Goal: Check status: Check status

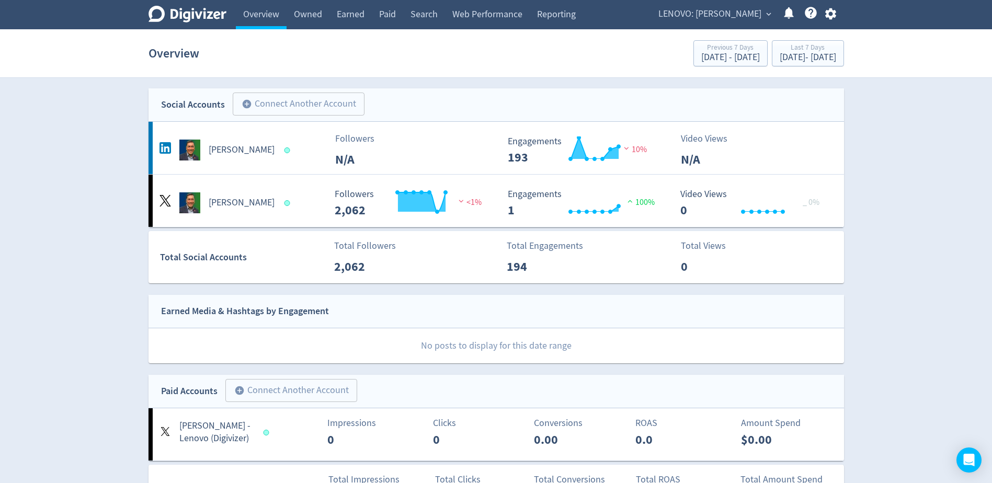
click at [725, 10] on span "LENOVO: [PERSON_NAME]" at bounding box center [710, 14] width 103 height 17
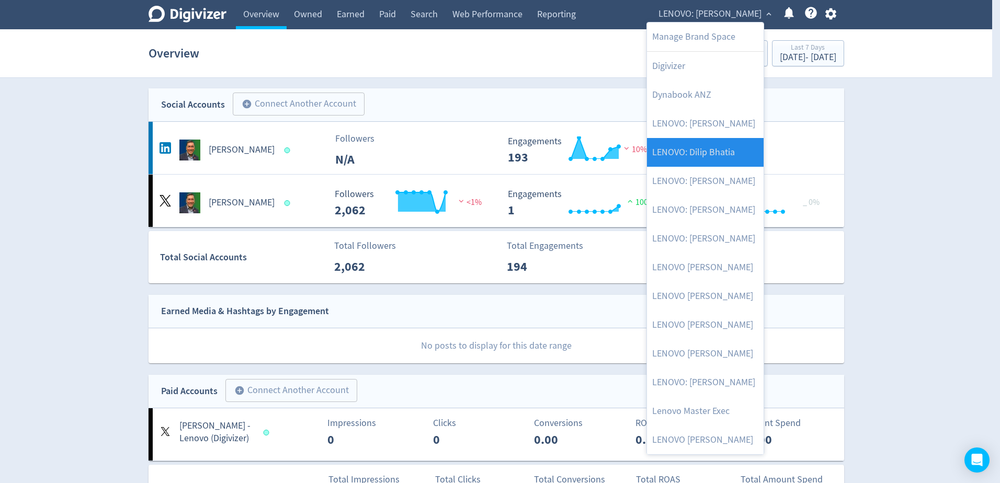
click at [716, 150] on link "LENOVO: Dilip Bhatia" at bounding box center [705, 152] width 117 height 29
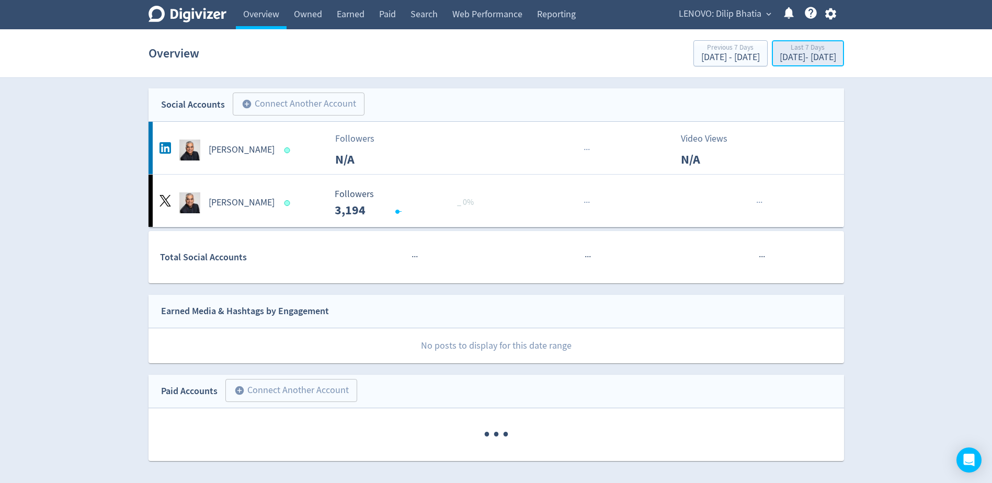
click at [784, 56] on div "[DATE] - [DATE]" at bounding box center [808, 57] width 56 height 9
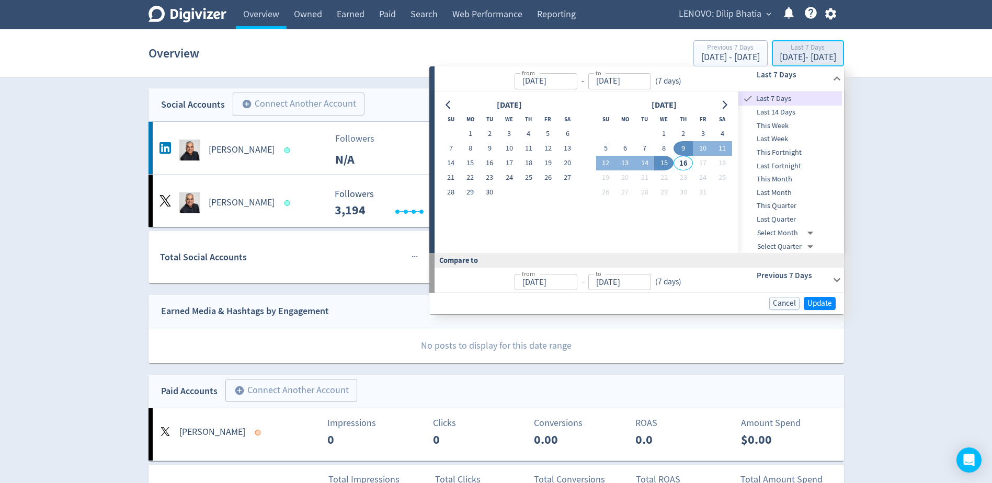
type input "[DATE]"
click at [450, 104] on icon "Go to previous month" at bounding box center [449, 105] width 8 height 8
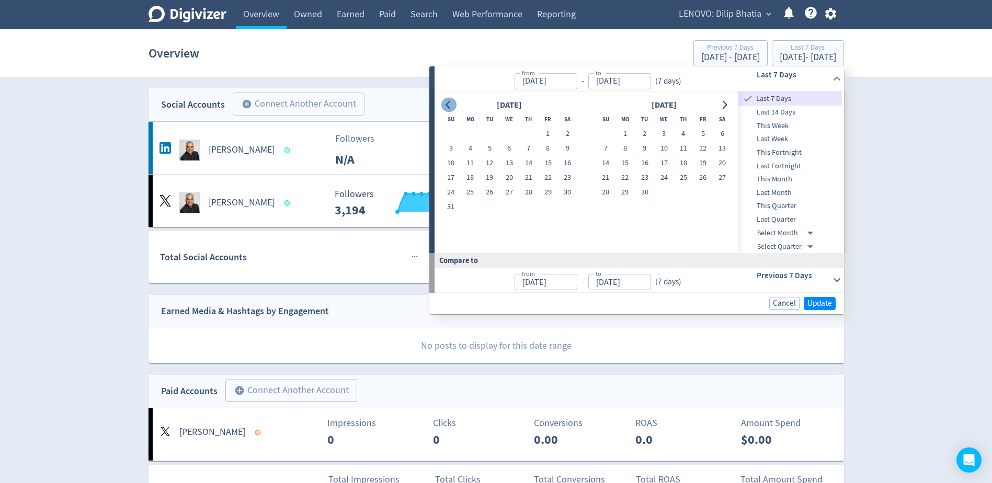
click at [450, 104] on icon "Go to previous month" at bounding box center [449, 105] width 8 height 8
click at [488, 132] on button "1" at bounding box center [489, 134] width 19 height 15
type input "[DATE]"
click at [731, 108] on button "Go to next month" at bounding box center [724, 105] width 15 height 15
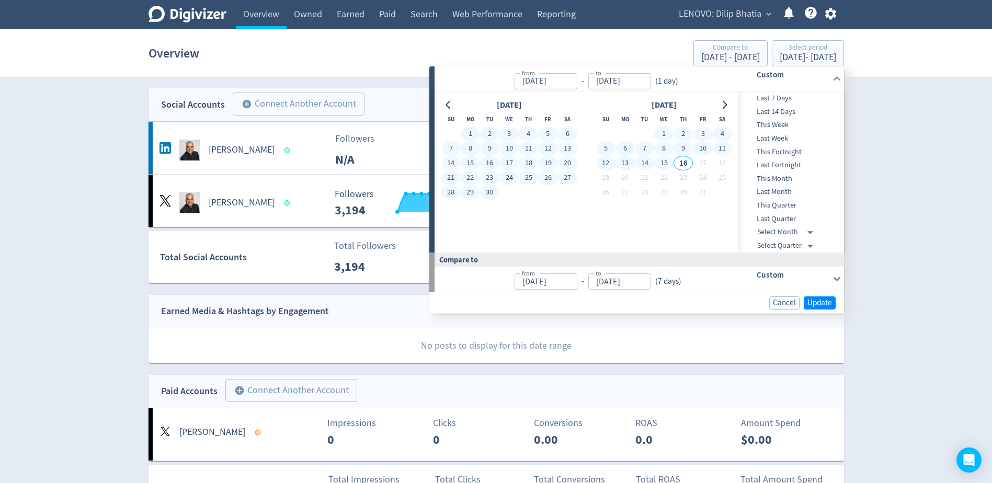
click at [666, 164] on button "15" at bounding box center [663, 163] width 19 height 15
type input "[DATE]"
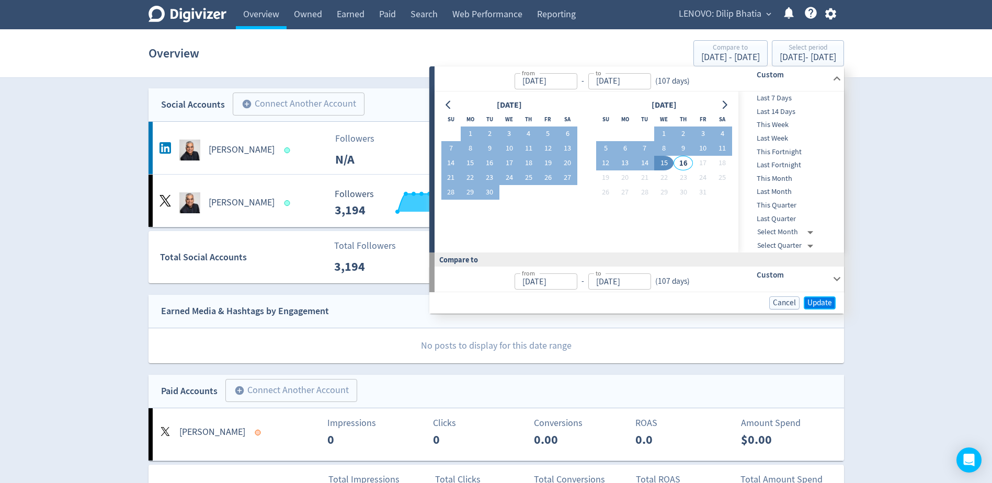
click at [822, 305] on span "Update" at bounding box center [820, 303] width 25 height 8
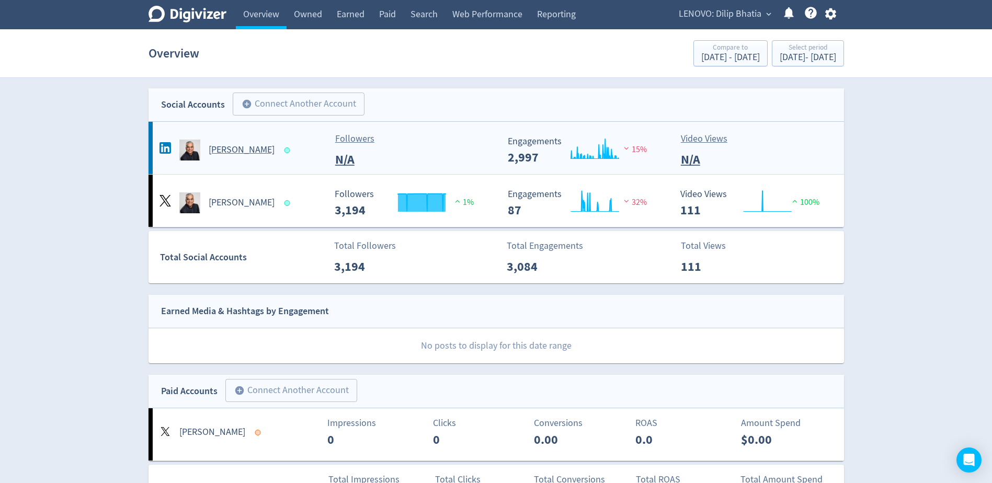
click at [225, 155] on h5 "[PERSON_NAME]" at bounding box center [242, 150] width 66 height 13
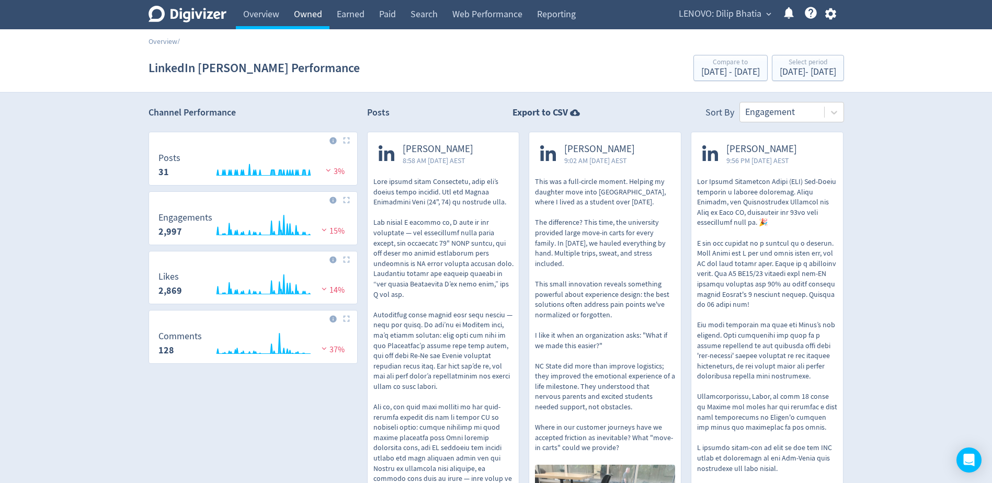
click at [301, 21] on link "Owned" at bounding box center [308, 14] width 43 height 29
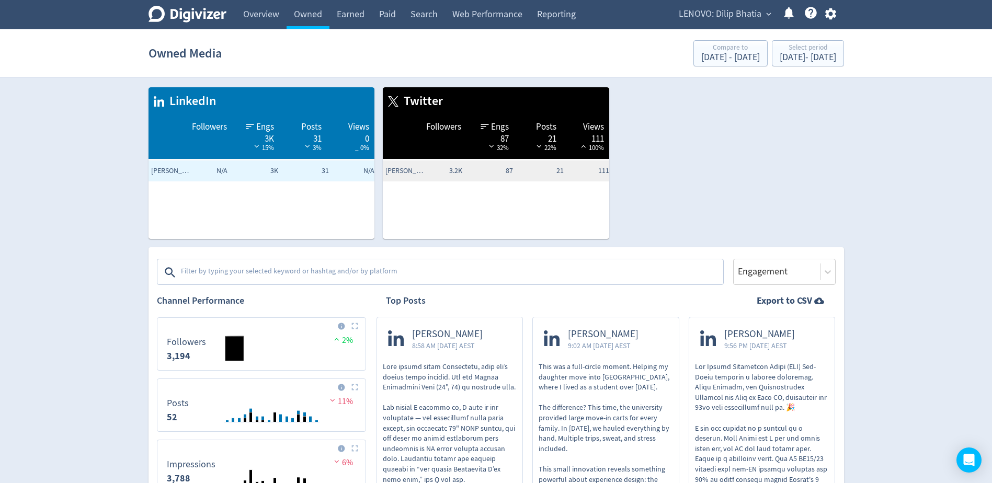
click at [308, 272] on textarea at bounding box center [451, 272] width 542 height 21
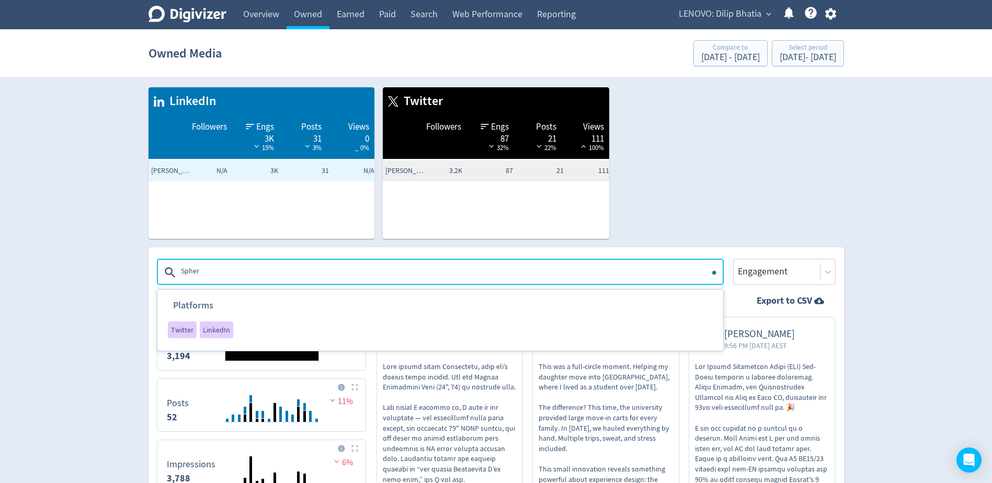
type textarea "Sphere"
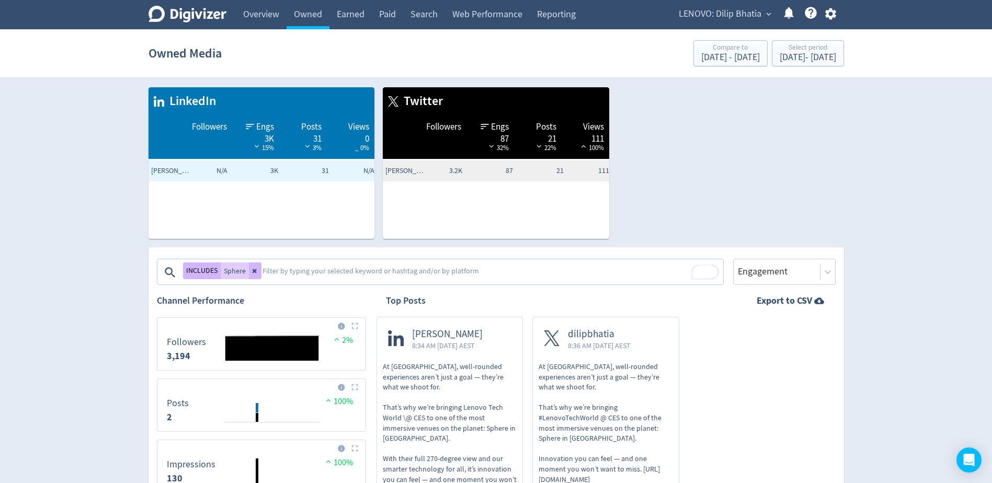
drag, startPoint x: 732, startPoint y: 10, endPoint x: 732, endPoint y: 46, distance: 35.0
click at [732, 10] on span "LENOVO: Dilip Bhatia" at bounding box center [720, 14] width 83 height 17
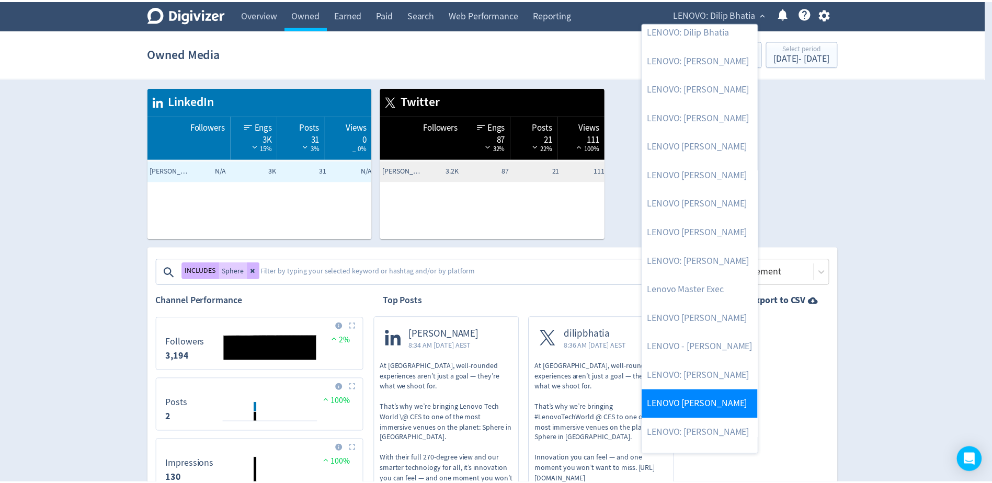
scroll to position [173, 0]
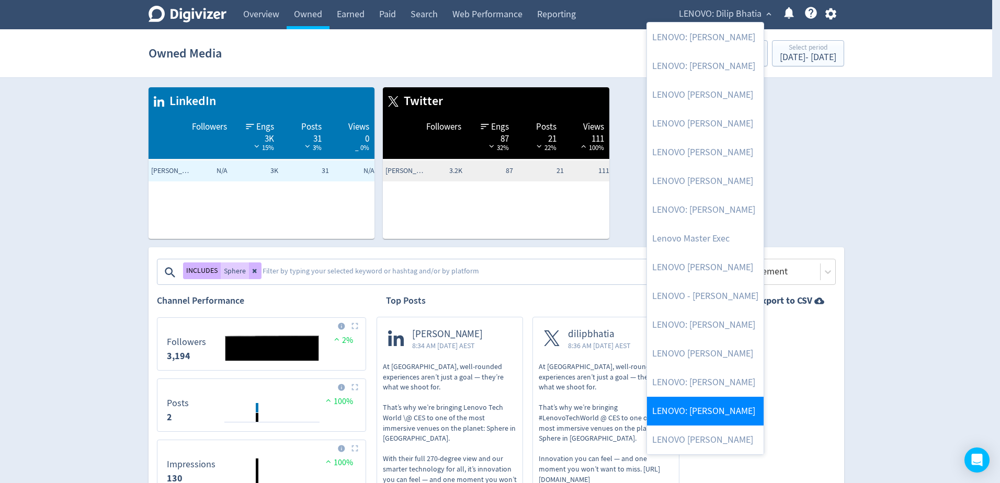
click at [713, 422] on link "LENOVO: [PERSON_NAME]" at bounding box center [705, 411] width 117 height 29
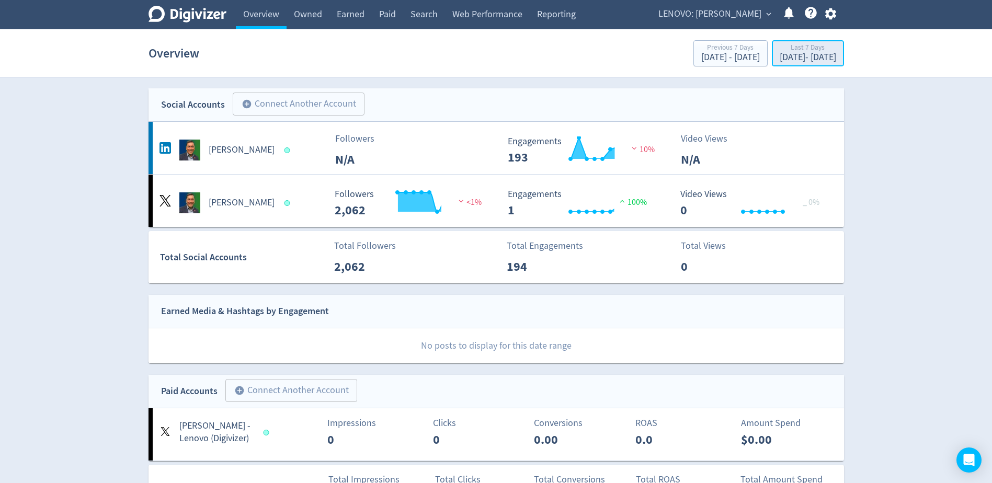
click at [780, 58] on div "[DATE] - [DATE]" at bounding box center [808, 57] width 56 height 9
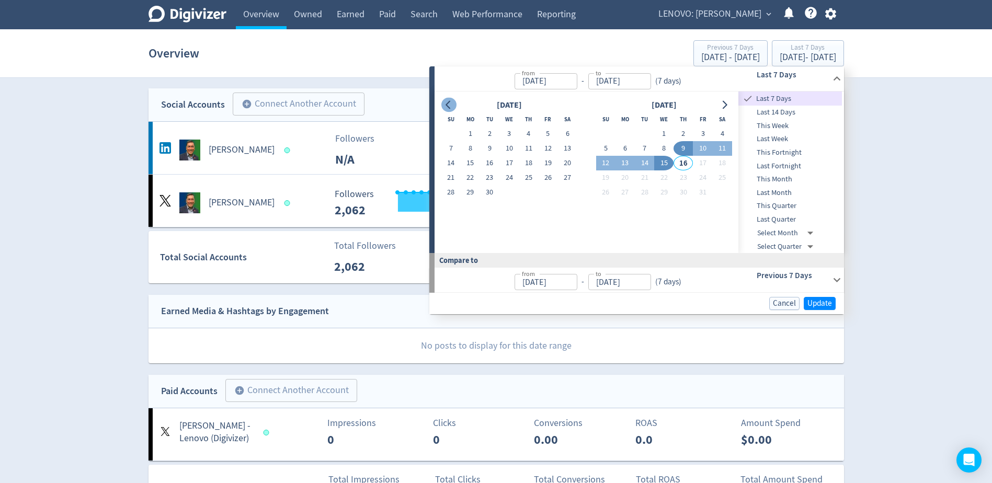
click at [447, 101] on icon "Go to previous month" at bounding box center [449, 105] width 8 height 8
click at [448, 135] on button "1" at bounding box center [450, 134] width 19 height 15
type input "[DATE]"
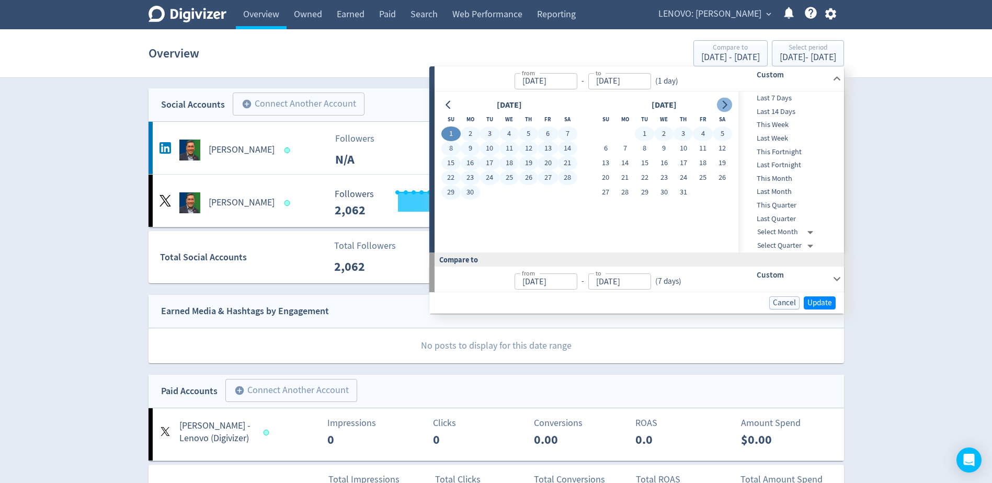
click at [722, 110] on button "Go to next month" at bounding box center [724, 105] width 15 height 15
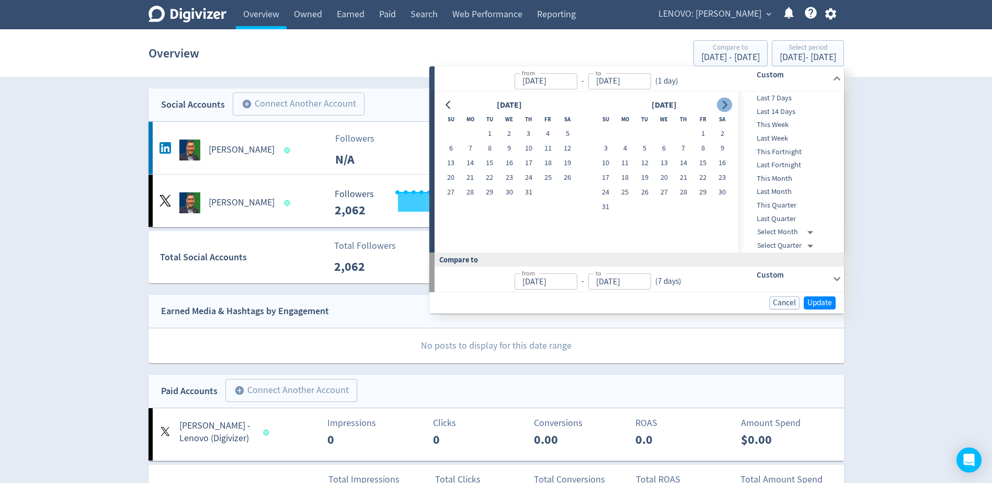
click at [722, 110] on button "Go to next month" at bounding box center [724, 105] width 15 height 15
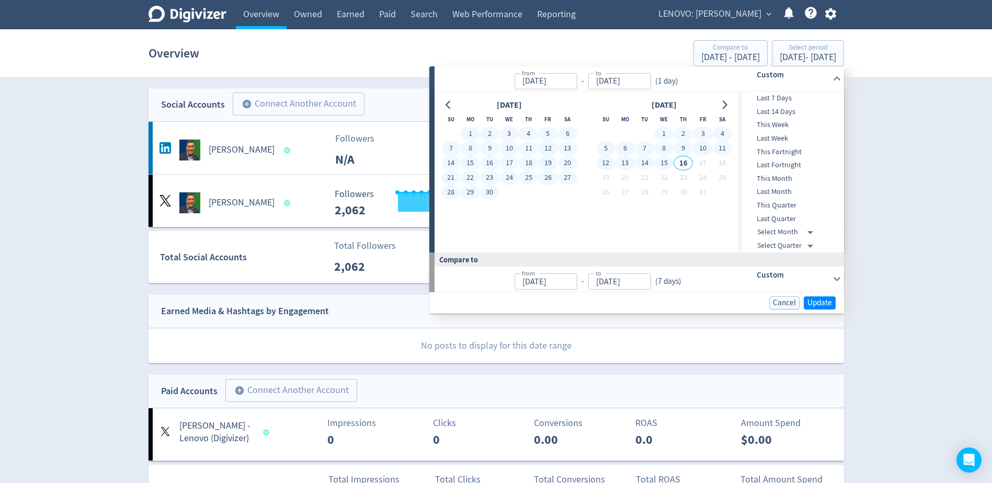
click at [666, 162] on button "15" at bounding box center [663, 163] width 19 height 15
type input "[DATE]"
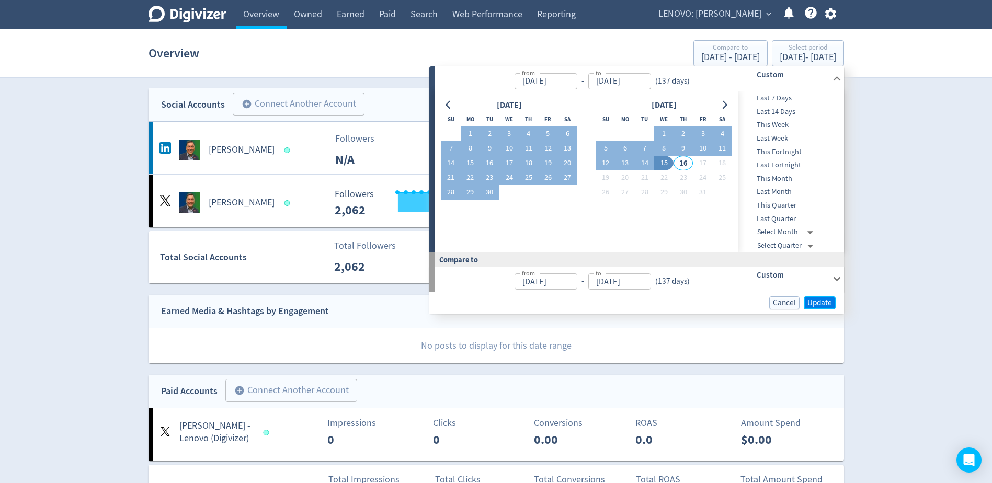
click at [813, 300] on span "Update" at bounding box center [820, 303] width 25 height 8
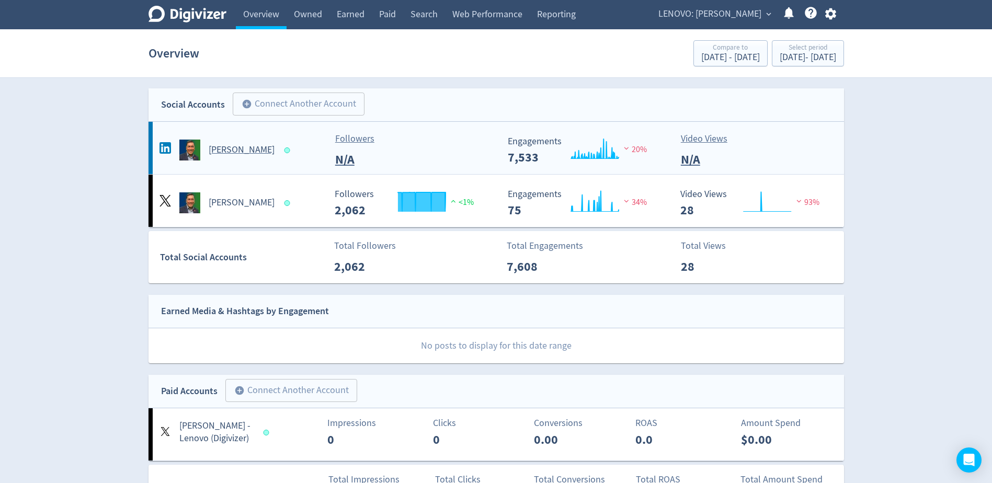
click at [231, 152] on h5 "[PERSON_NAME]" at bounding box center [242, 150] width 66 height 13
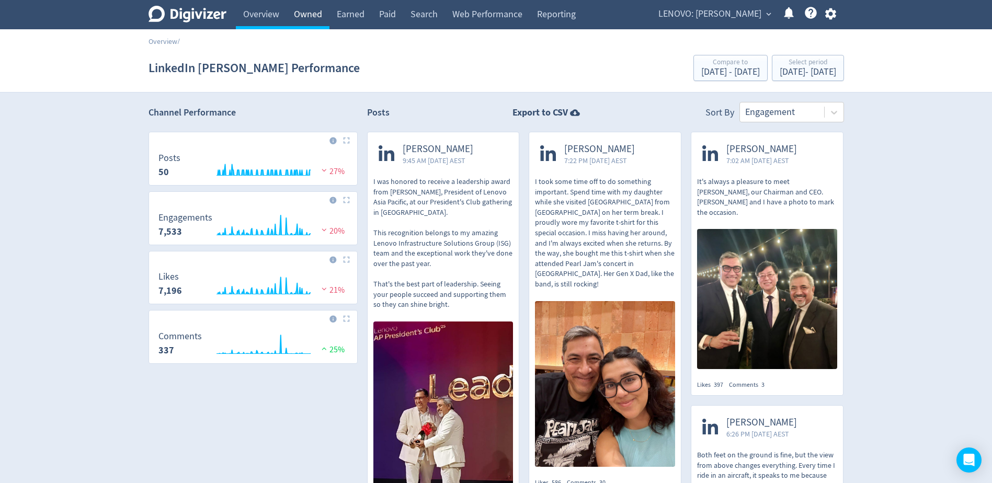
click at [301, 17] on link "Owned" at bounding box center [308, 14] width 43 height 29
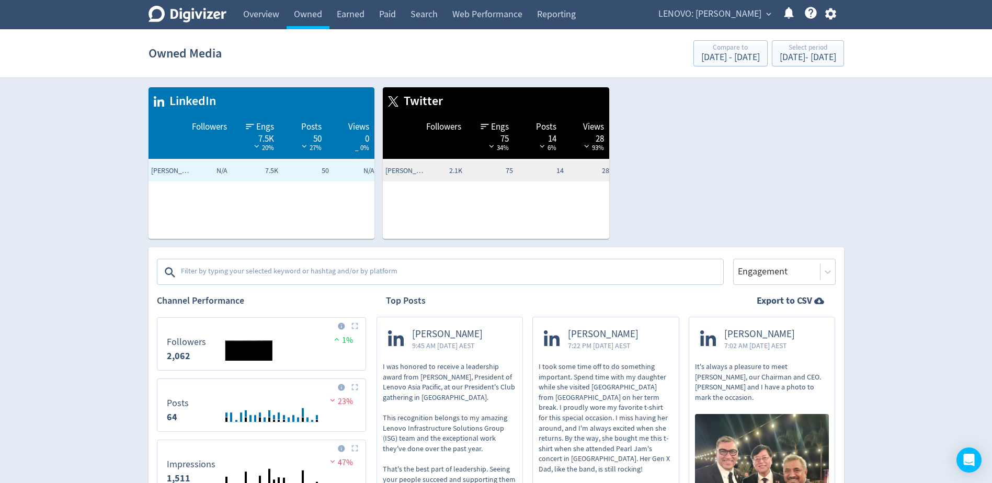
click at [267, 276] on textarea at bounding box center [451, 272] width 542 height 21
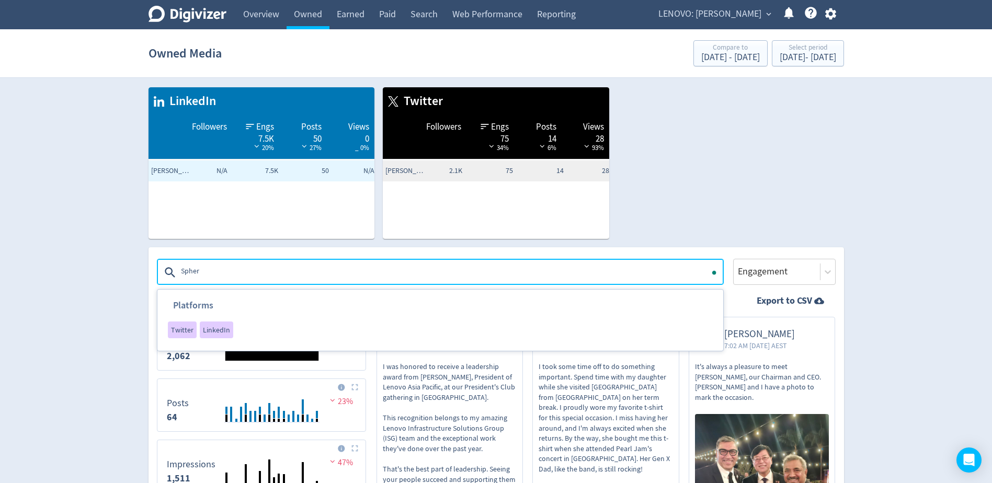
type textarea "Sphere"
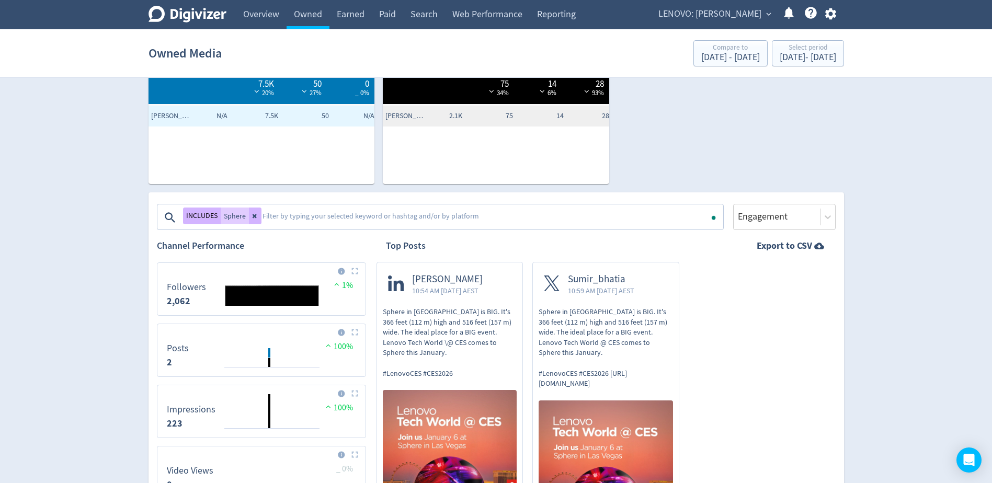
scroll to position [157, 0]
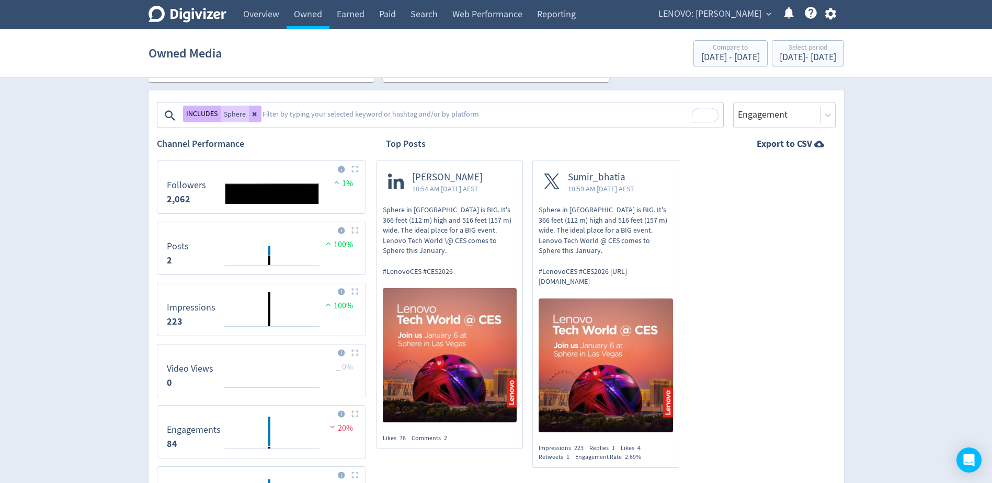
click at [478, 326] on img at bounding box center [450, 355] width 134 height 134
